Goal: Submit feedback/report problem

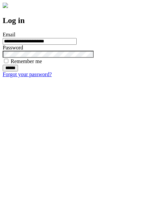
click at [18, 71] on input "******" at bounding box center [10, 68] width 15 height 7
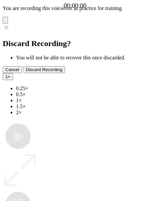
type input "**********"
